Goal: Task Accomplishment & Management: Complete application form

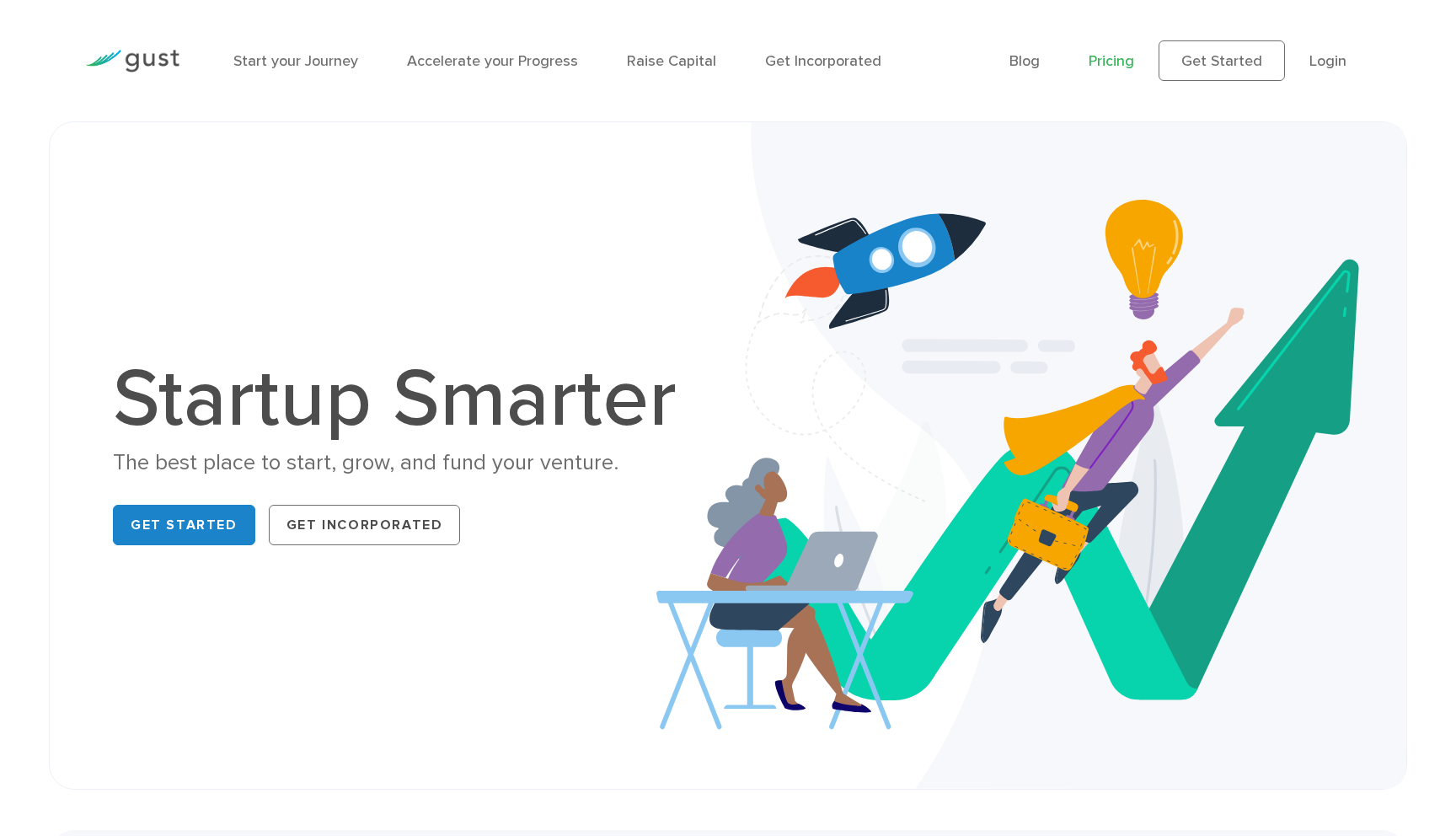
click at [1101, 61] on link "Pricing" at bounding box center [1111, 61] width 46 height 18
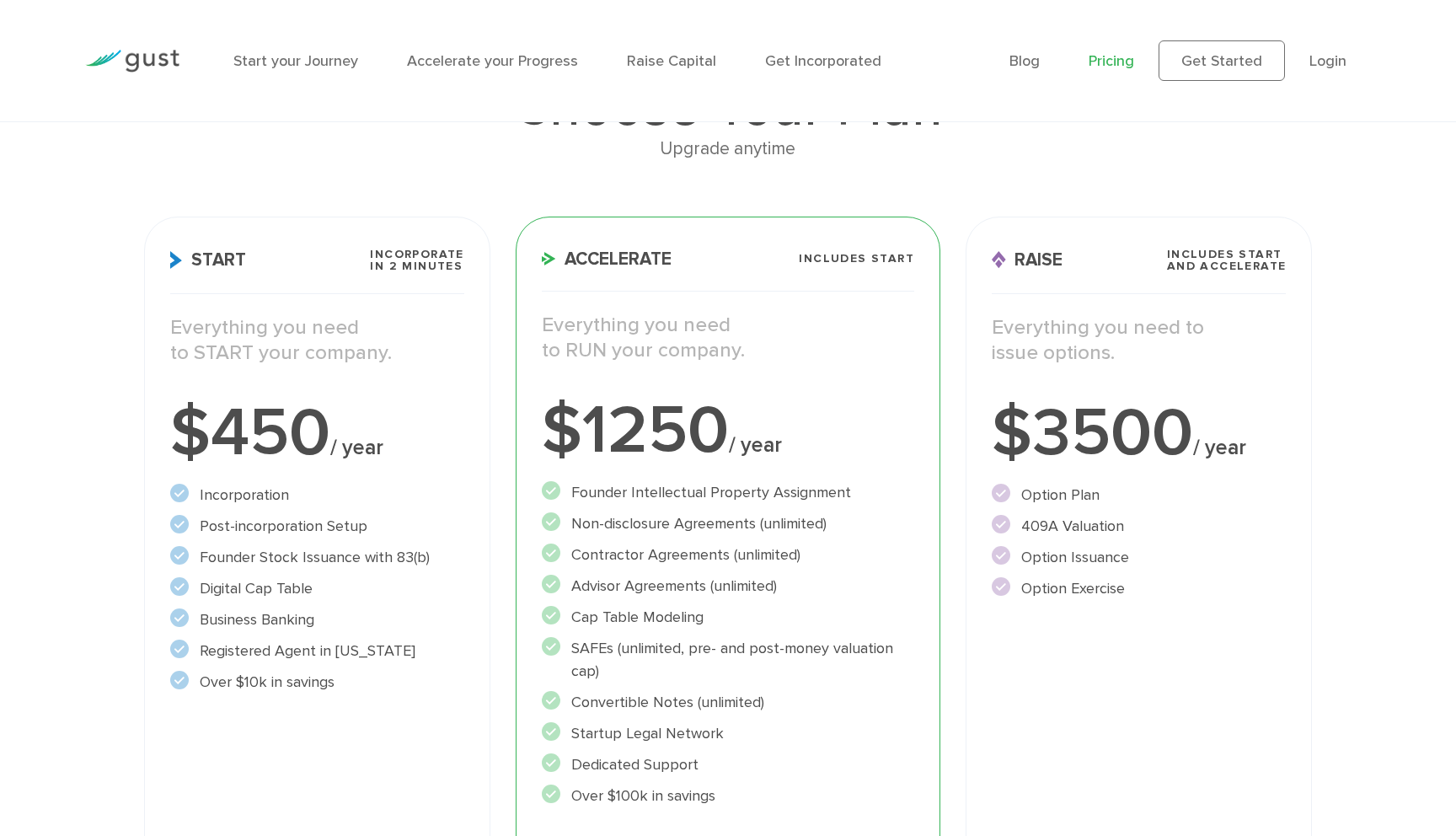
scroll to position [159, 0]
click at [49, 408] on div "Choose Your Plan Upgrade anytime Start Incorporate in 2 Minutes Everything you …" at bounding box center [728, 492] width 1456 height 977
click at [274, 518] on li "Post-incorporation Setup" at bounding box center [318, 526] width 294 height 22
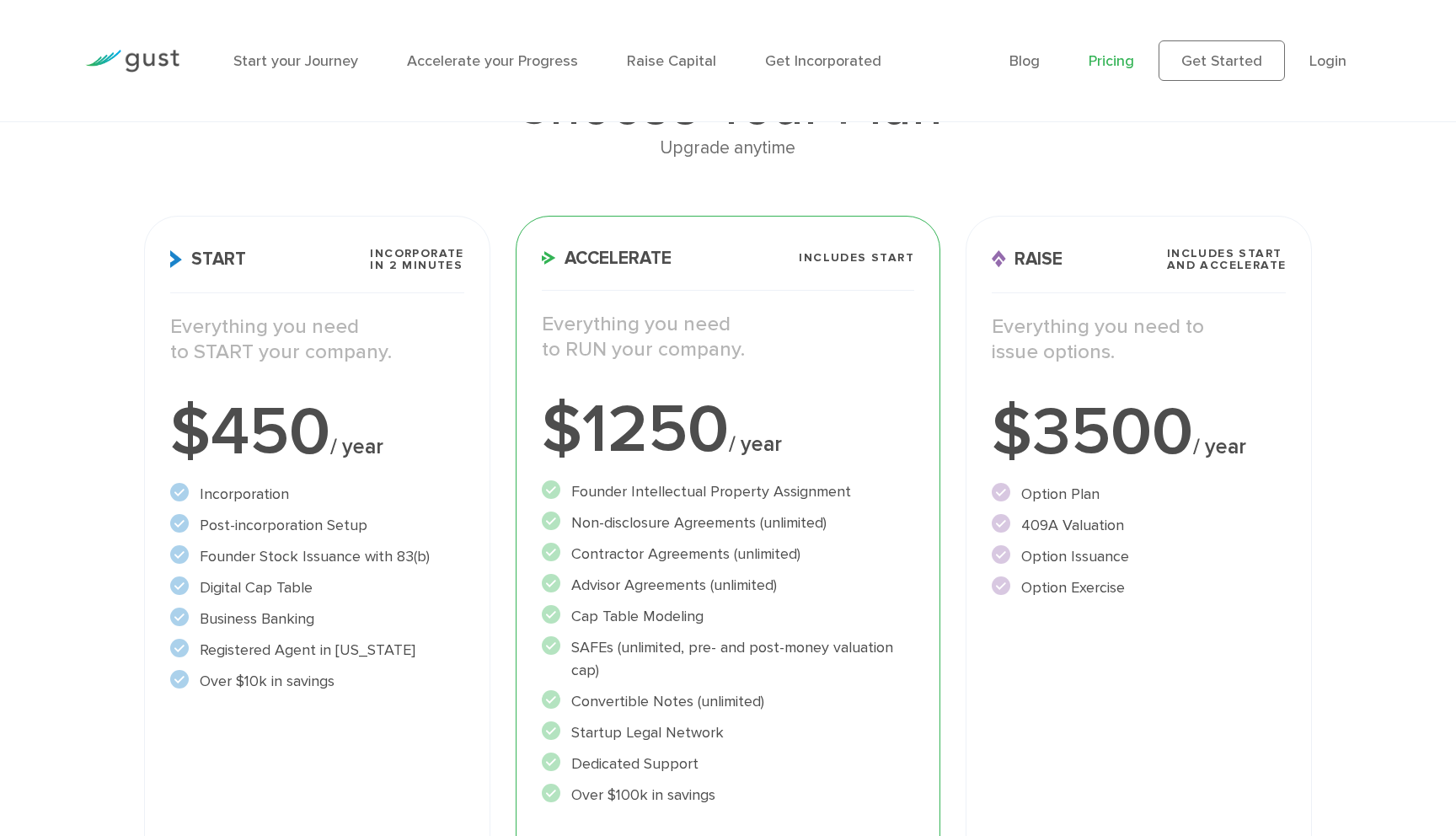
click at [142, 571] on div "Start Incorporate in 2 Minutes Everything you need to START your company. $450 …" at bounding box center [317, 592] width 372 height 778
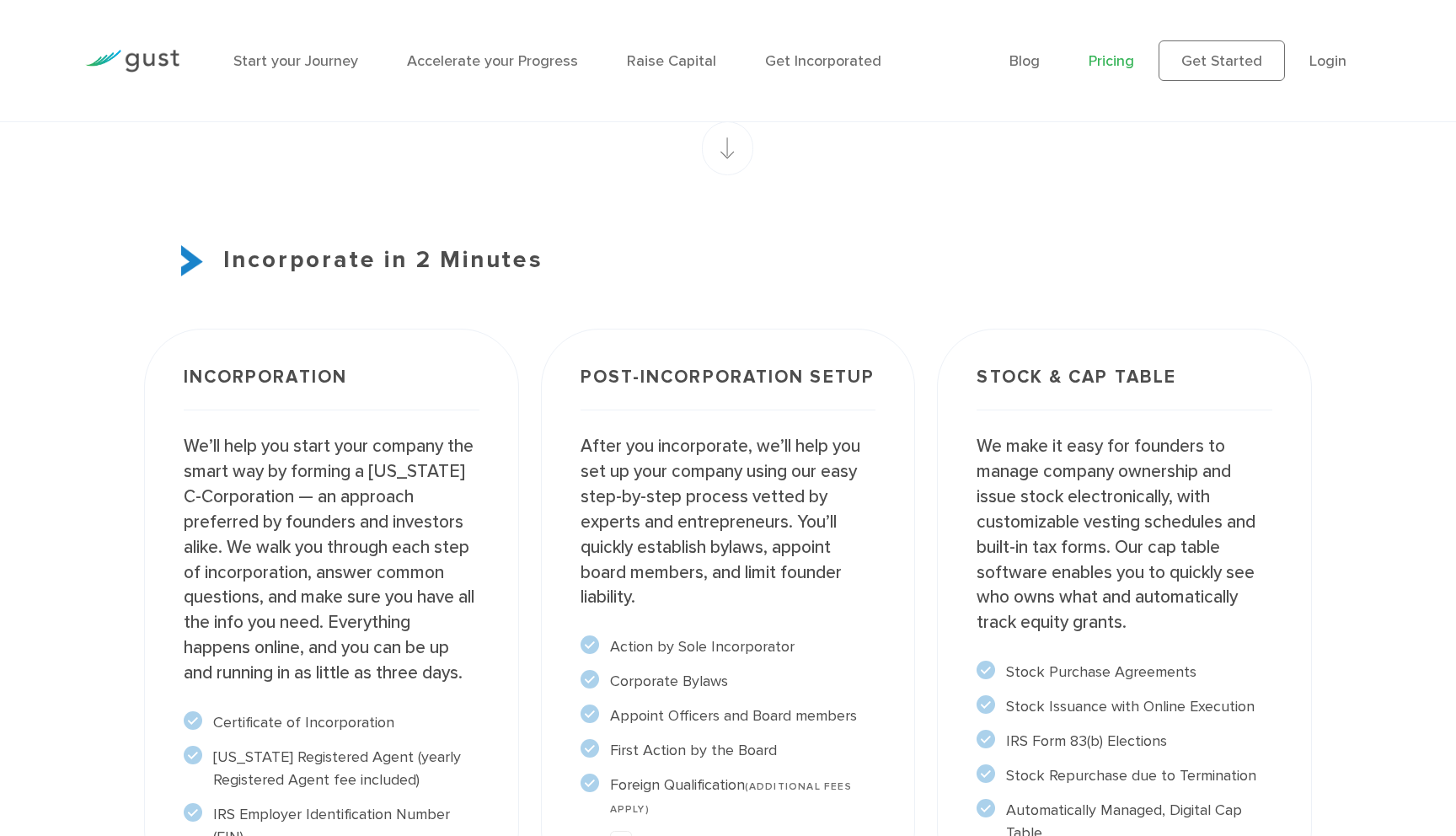
scroll to position [1201, 0]
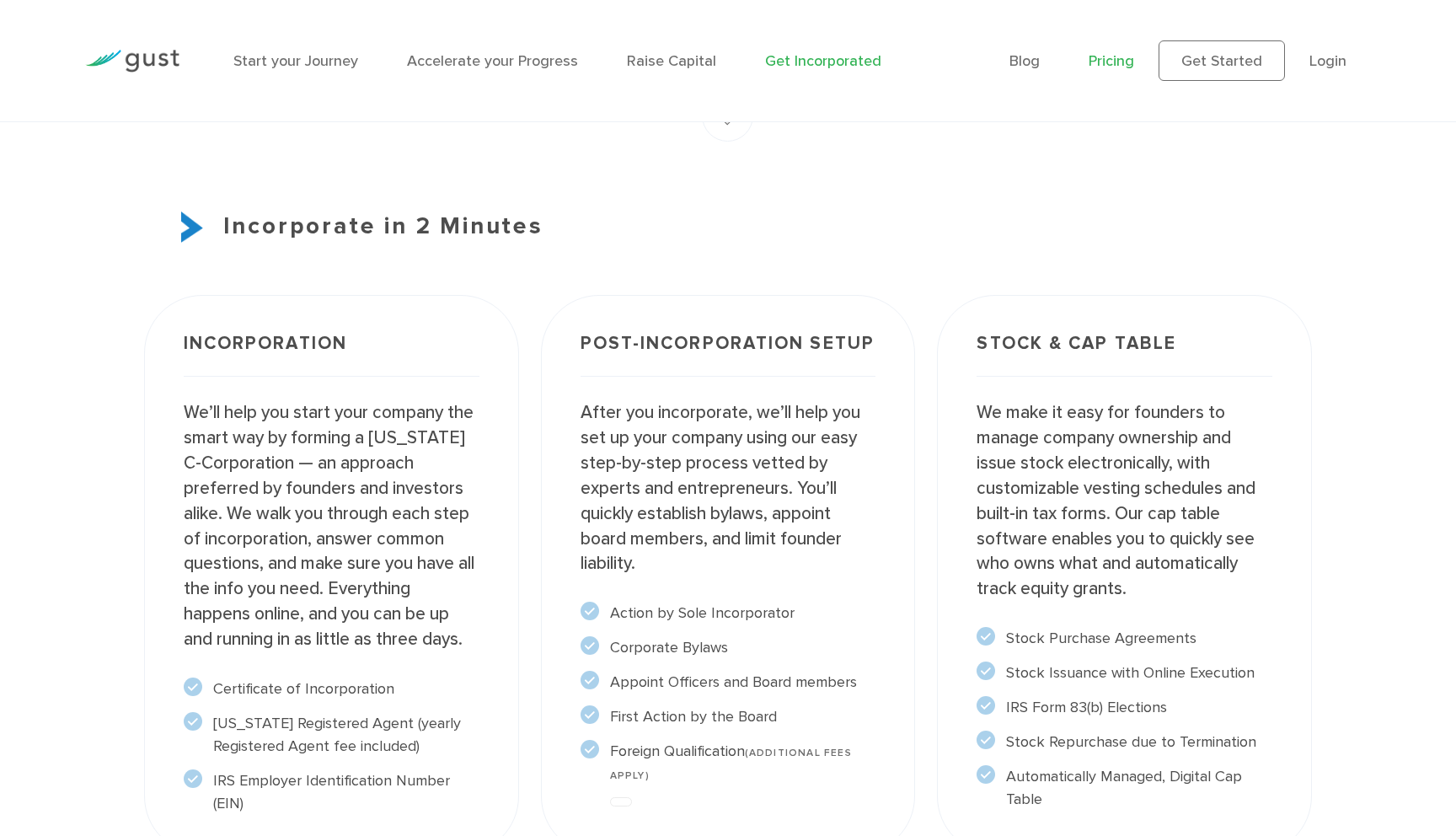
click at [827, 62] on link "Get Incorporated" at bounding box center [824, 61] width 116 height 18
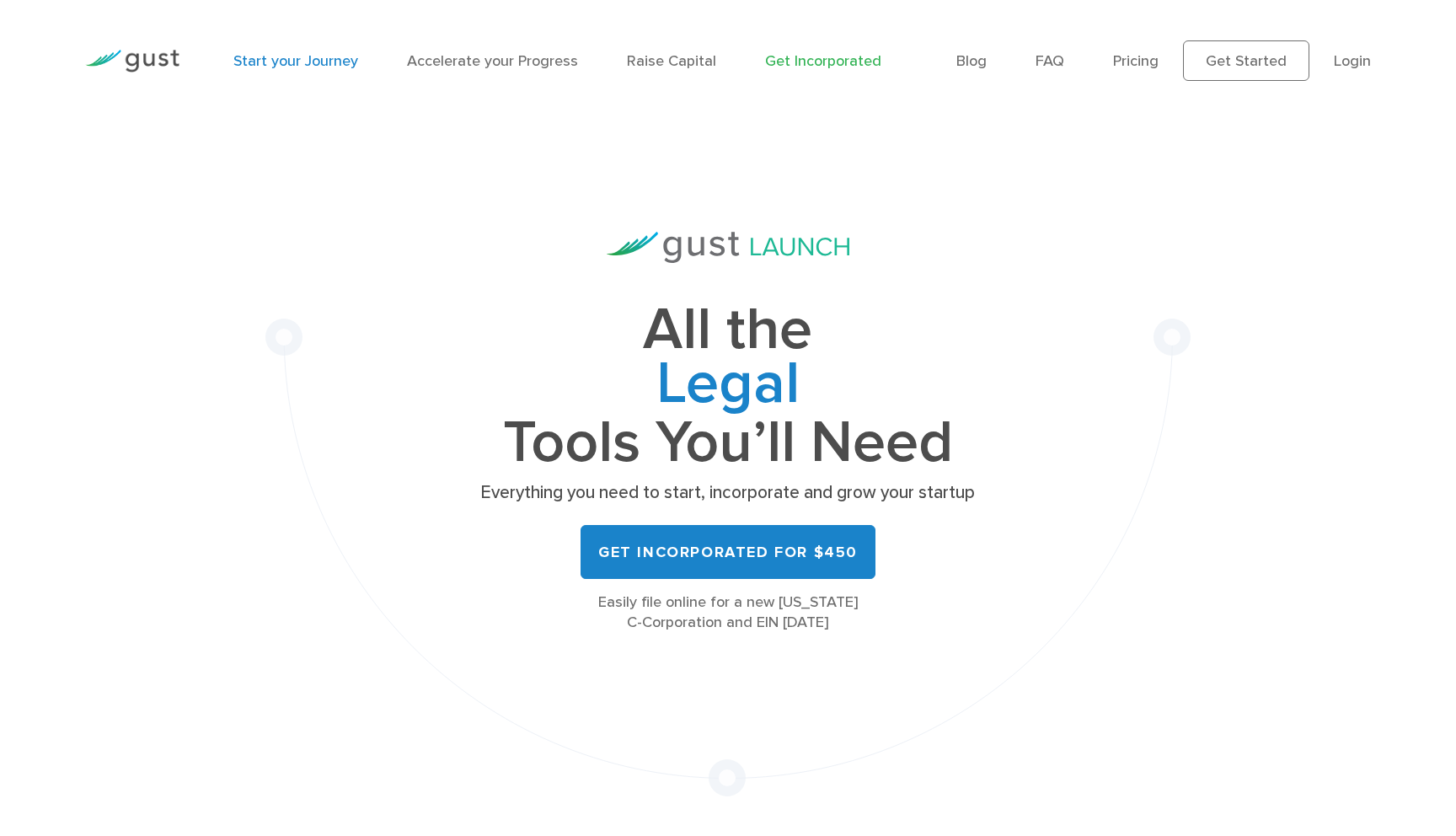
click at [314, 64] on link "Start your Journey" at bounding box center [295, 61] width 125 height 18
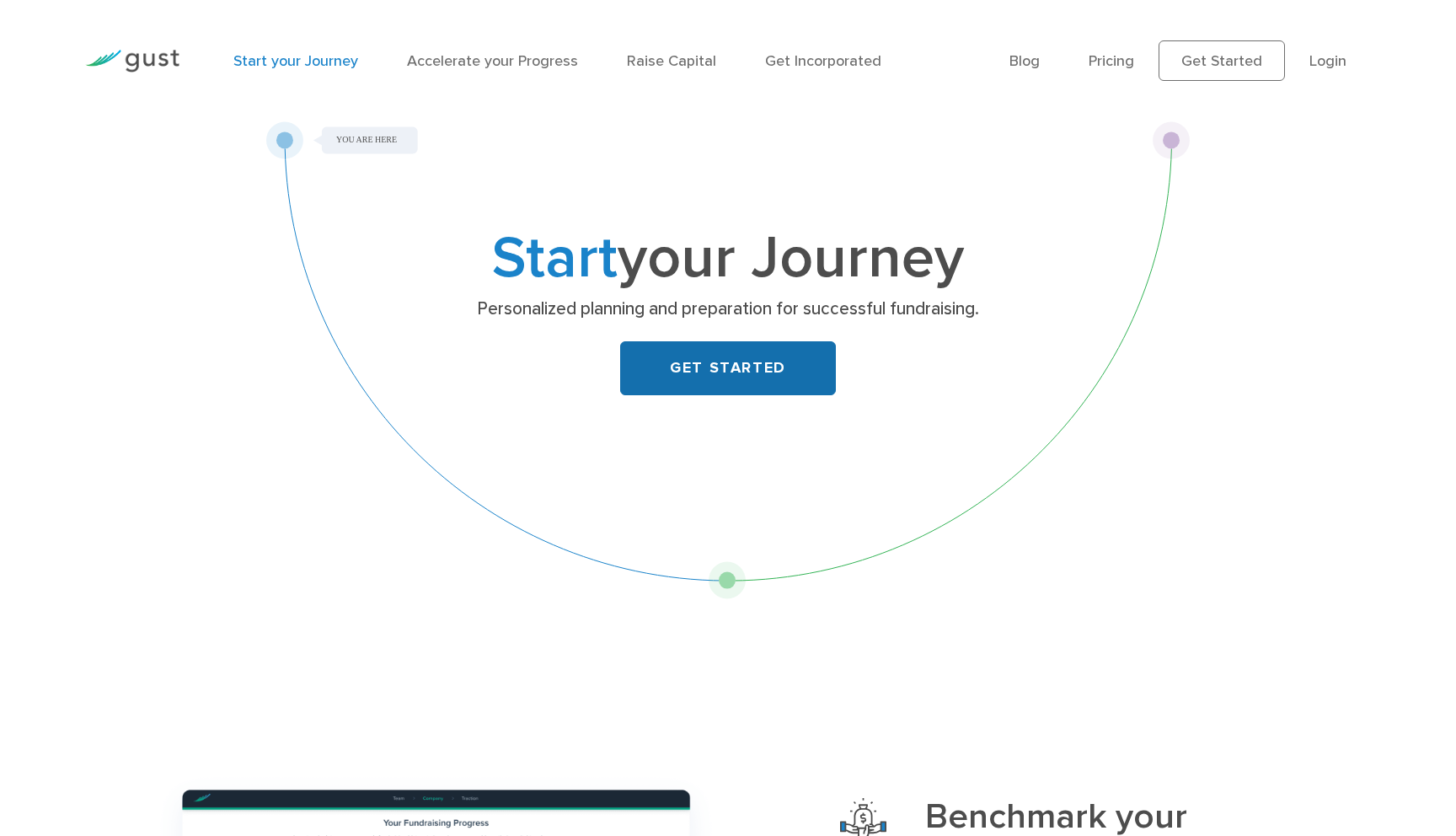
click at [731, 363] on link "GET STARTED" at bounding box center [728, 368] width 215 height 54
